Goal: Task Accomplishment & Management: Use online tool/utility

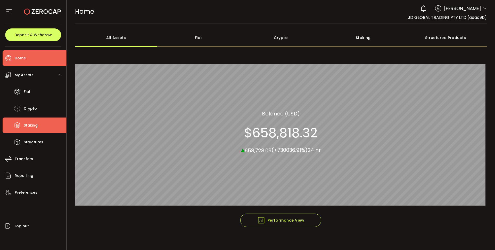
click at [38, 126] on li "Staking" at bounding box center [35, 124] width 64 height 15
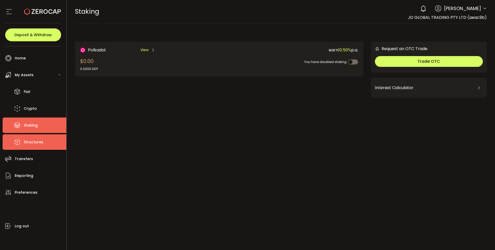
click at [36, 141] on span "Structures" at bounding box center [34, 141] width 20 height 7
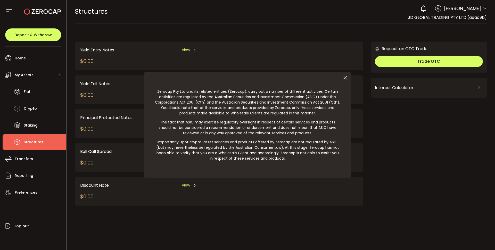
click at [29, 161] on div at bounding box center [247, 125] width 495 height 250
click at [24, 159] on div at bounding box center [247, 125] width 495 height 250
click at [23, 159] on div at bounding box center [247, 125] width 495 height 250
click at [26, 156] on div at bounding box center [247, 125] width 495 height 250
click at [346, 77] on icon at bounding box center [345, 77] width 11 height 11
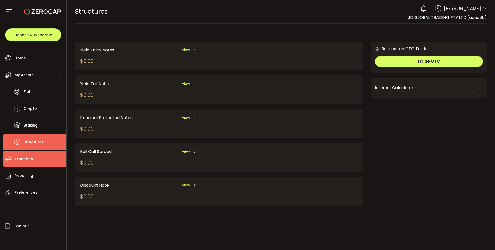
click at [24, 161] on span "Transfers" at bounding box center [24, 158] width 18 height 7
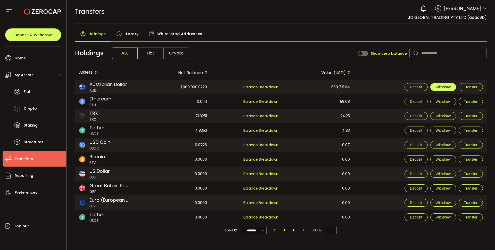
click at [446, 89] on button "Withdraw" at bounding box center [443, 87] width 26 height 8
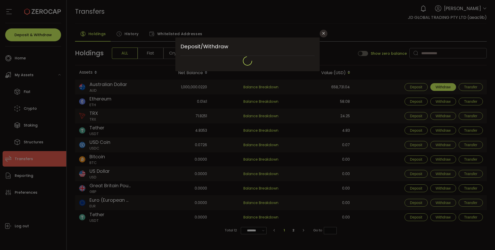
type input "**********"
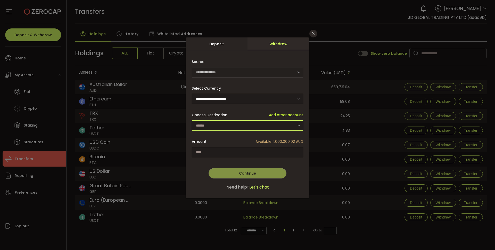
click at [222, 122] on input "dialog" at bounding box center [247, 125] width 111 height 10
click at [217, 138] on span "JD GLOBAL TRADING PTY LTD - 8284" at bounding box center [229, 138] width 64 height 5
type input "**********"
click at [218, 148] on input "dialog" at bounding box center [247, 152] width 111 height 10
type input "*******"
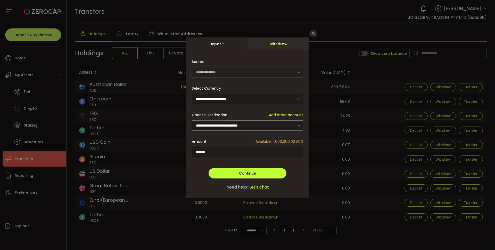
click at [237, 173] on button "Continue" at bounding box center [248, 173] width 78 height 10
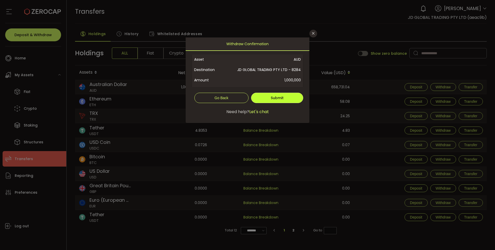
click at [277, 100] on span "Submit" at bounding box center [277, 97] width 13 height 5
